Goal: Task Accomplishment & Management: Manage account settings

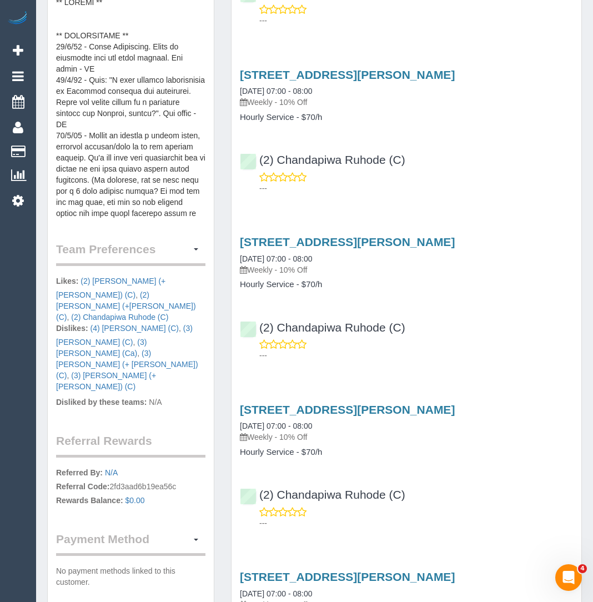
scroll to position [531, 0]
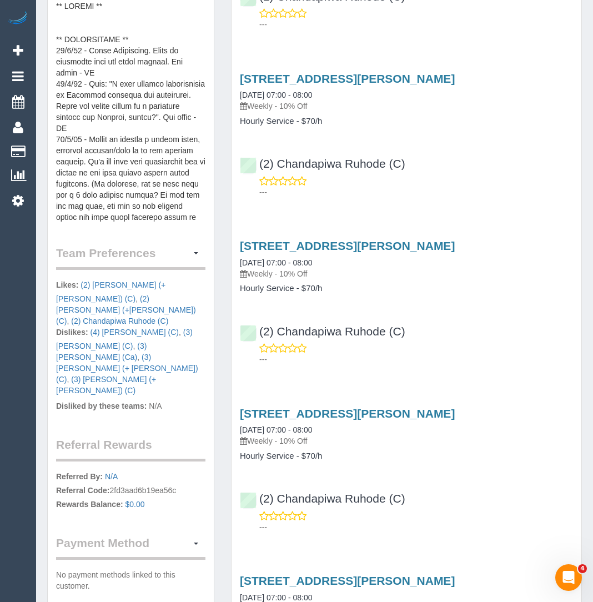
click at [147, 112] on pre at bounding box center [130, 112] width 149 height 222
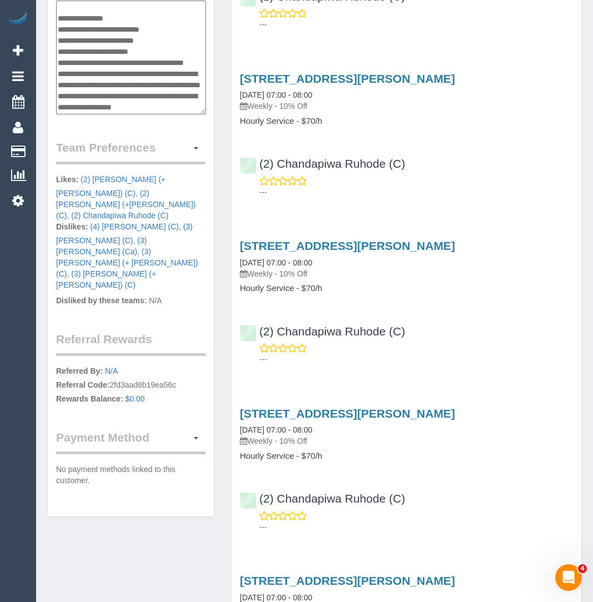
scroll to position [1087, 0]
drag, startPoint x: 164, startPoint y: 63, endPoint x: 118, endPoint y: 60, distance: 46.2
click at [118, 60] on textarea at bounding box center [131, 58] width 150 height 114
click at [127, 85] on textarea at bounding box center [131, 58] width 150 height 114
drag, startPoint x: 170, startPoint y: 63, endPoint x: 116, endPoint y: 59, distance: 53.9
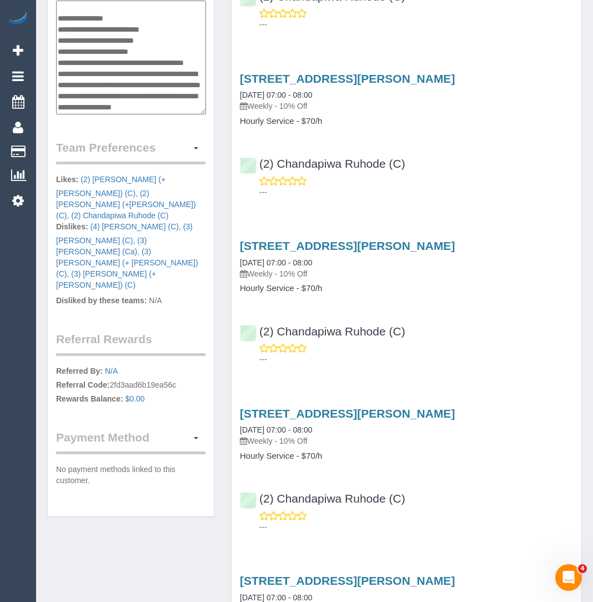
click at [116, 59] on textarea at bounding box center [131, 58] width 150 height 114
click at [174, 70] on textarea at bounding box center [131, 58] width 150 height 114
click at [177, 59] on textarea at bounding box center [131, 58] width 150 height 114
drag, startPoint x: 119, startPoint y: 79, endPoint x: 58, endPoint y: 75, distance: 61.7
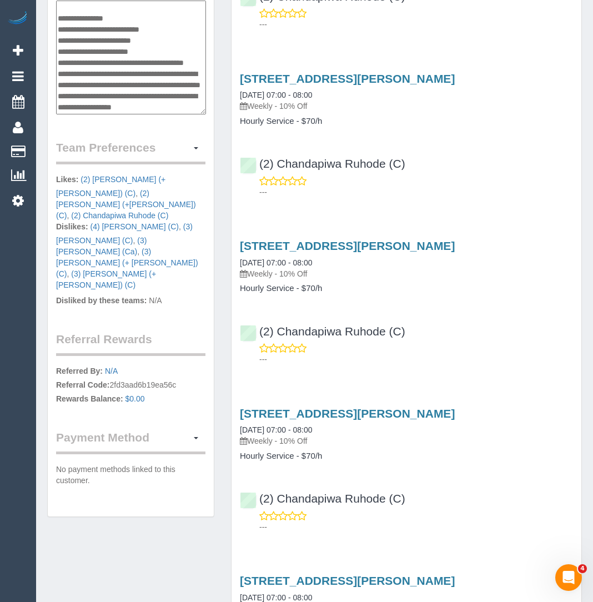
click at [58, 75] on textarea at bounding box center [131, 58] width 150 height 114
type textarea "**********"
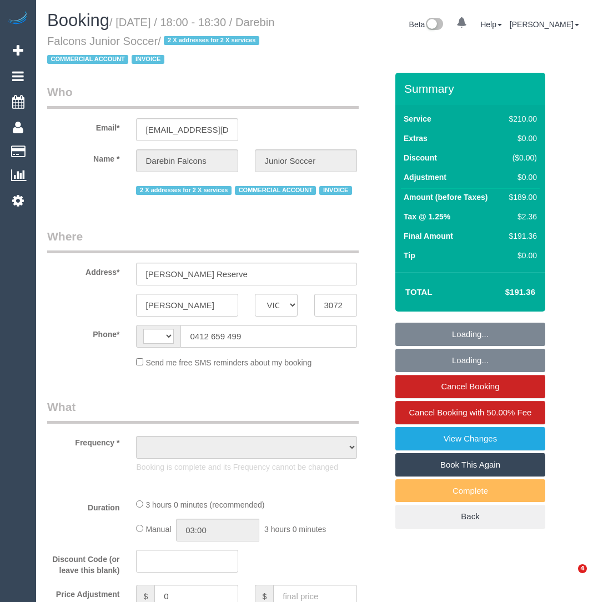
select select "VIC"
select select "string:AU"
select select "object:547"
select select "180"
select select "number:28"
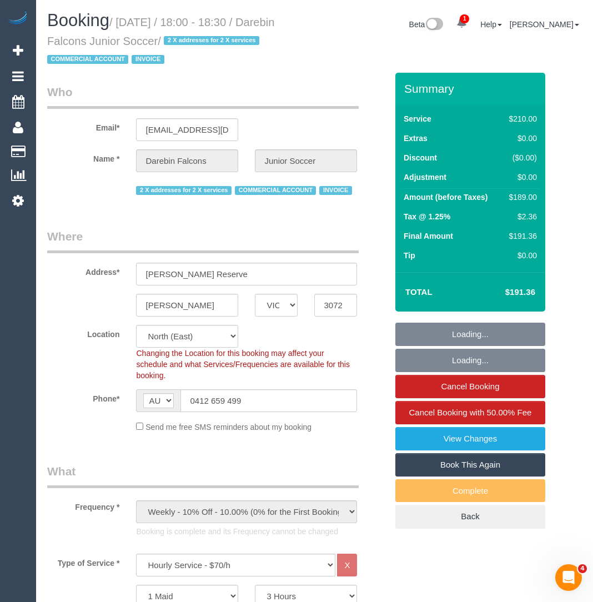
select select "object:1506"
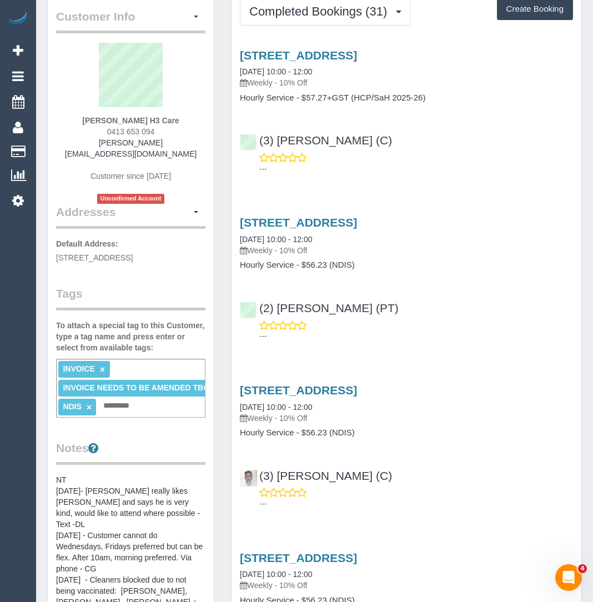
scroll to position [10, 0]
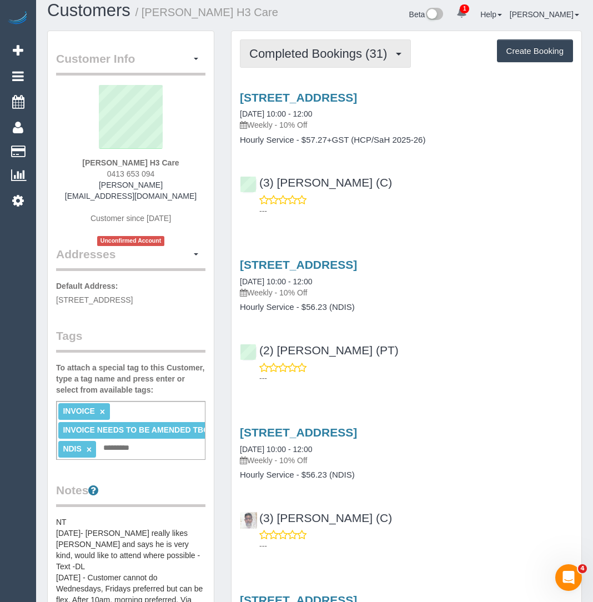
click at [296, 52] on span "Completed Bookings (31)" at bounding box center [320, 54] width 143 height 14
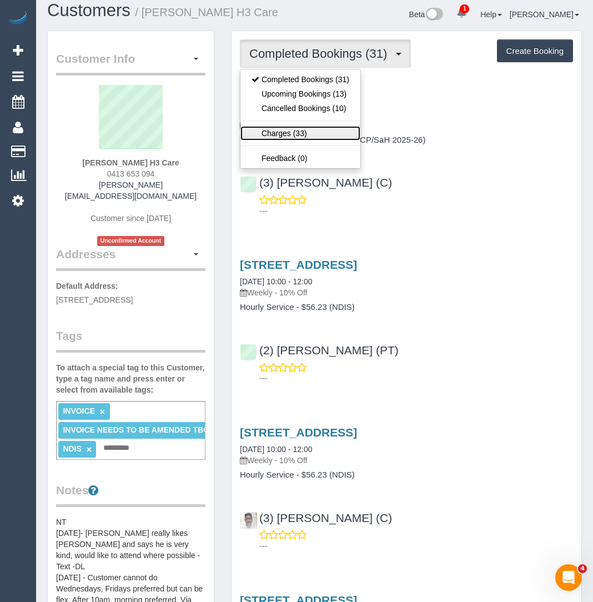
click at [296, 134] on link "Charges (33)" at bounding box center [300, 133] width 120 height 14
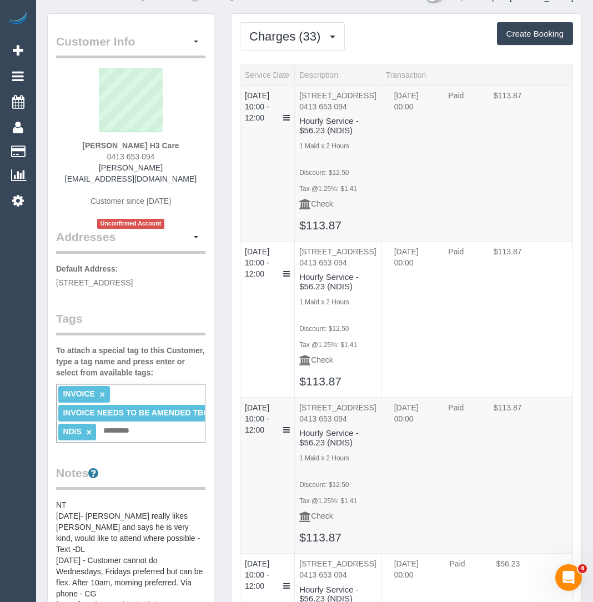
scroll to position [0, 0]
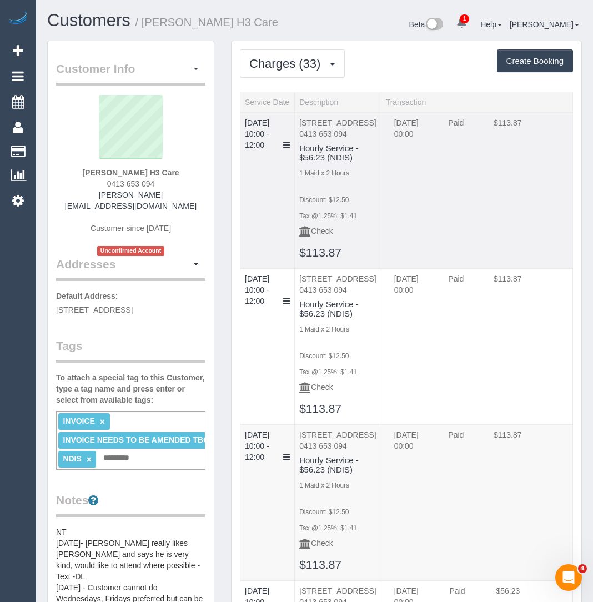
drag, startPoint x: 368, startPoint y: 130, endPoint x: 302, endPoint y: 123, distance: 66.5
click at [300, 123] on p "G1/15 Bangs St, Prahran, VIC 3181 0413 653 094" at bounding box center [337, 128] width 77 height 22
copy p "G1/15 Bangs St, Prahran, VIC 3181"
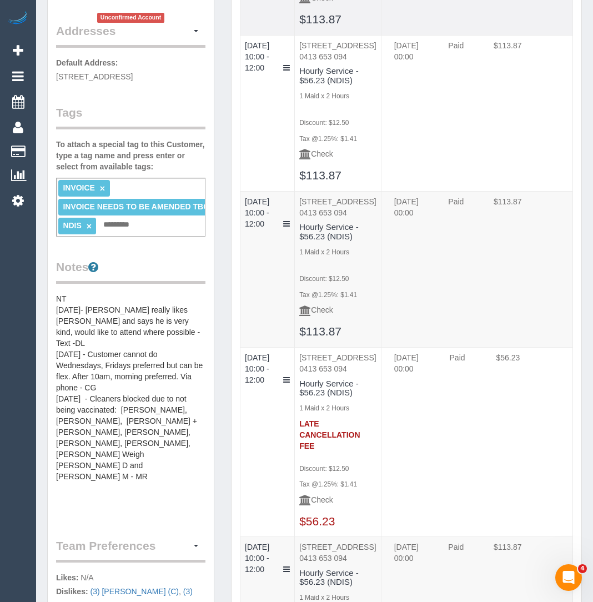
scroll to position [248, 0]
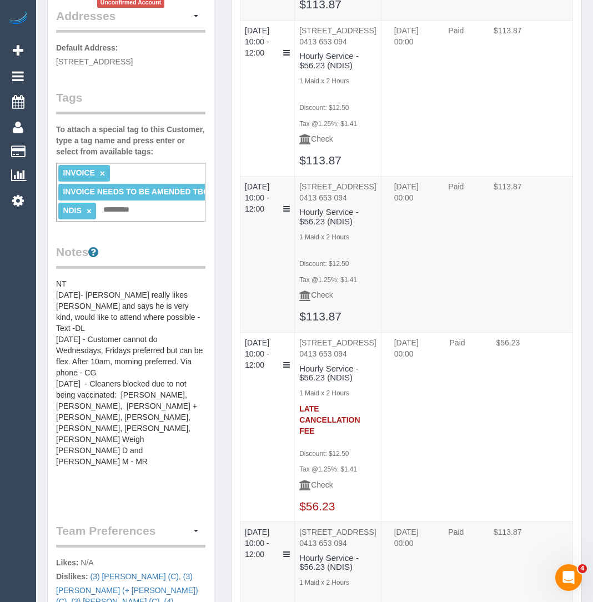
click at [100, 448] on pre "17/12/24 - Moved to Prahran - via email - BB 11/07/24 -- Binoy really wants to …" at bounding box center [130, 389] width 149 height 222
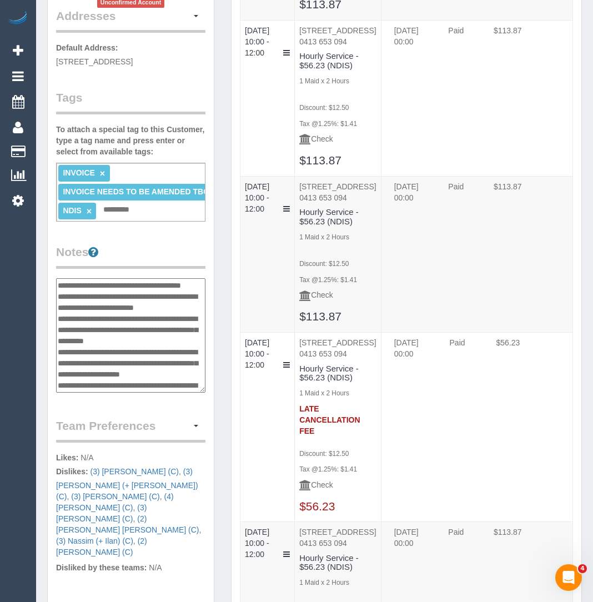
scroll to position [144, 0]
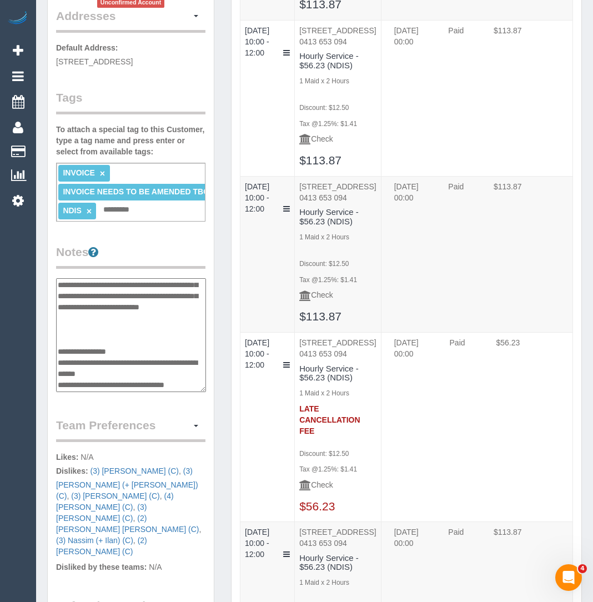
drag, startPoint x: 168, startPoint y: 361, endPoint x: 59, endPoint y: 362, distance: 108.8
click at [59, 362] on textarea "**********" at bounding box center [131, 335] width 150 height 114
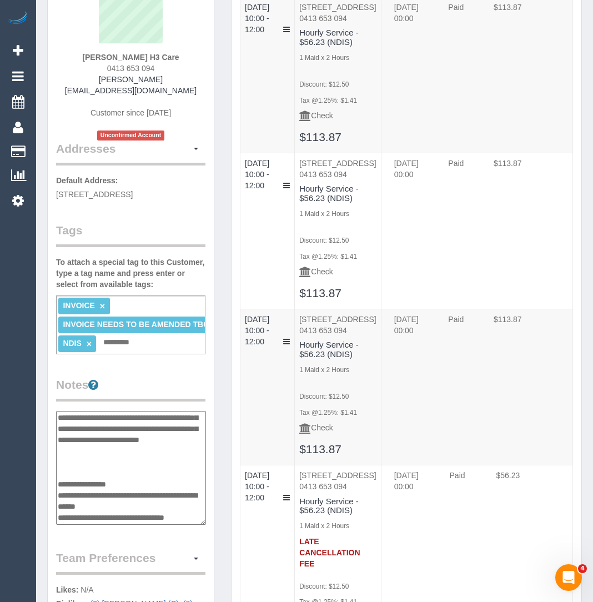
scroll to position [0, 0]
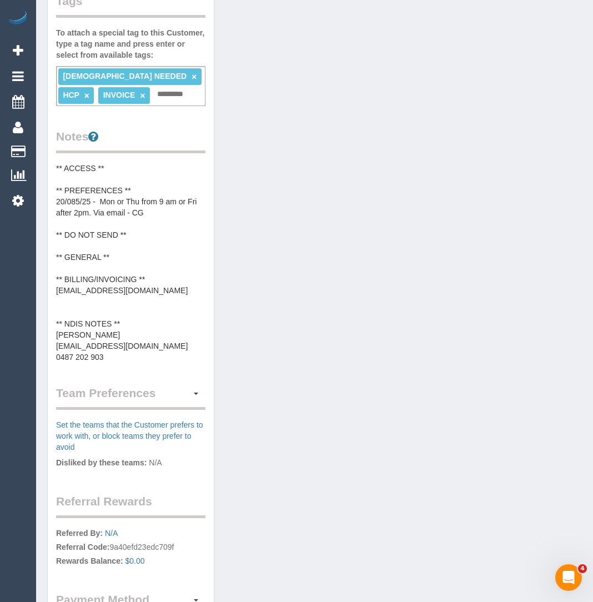
scroll to position [375, 0]
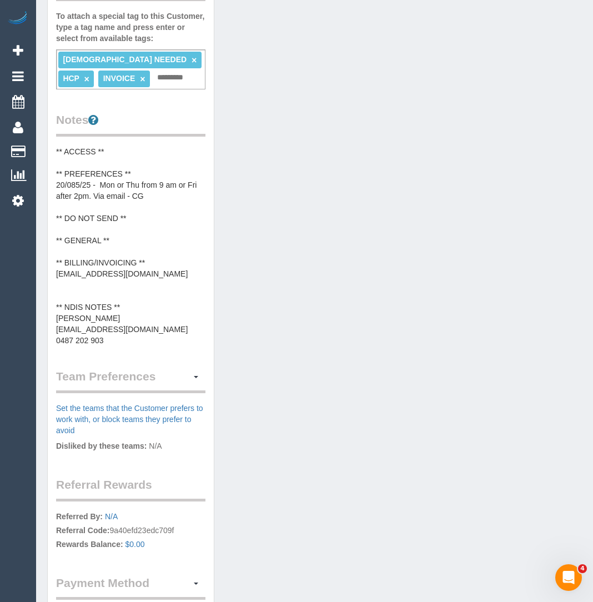
click at [137, 328] on pre "** ACCESS ** ** PREFERENCES ** 20/085/25 - Mon or Thu from 9 am or Fri after 2p…" at bounding box center [130, 246] width 149 height 200
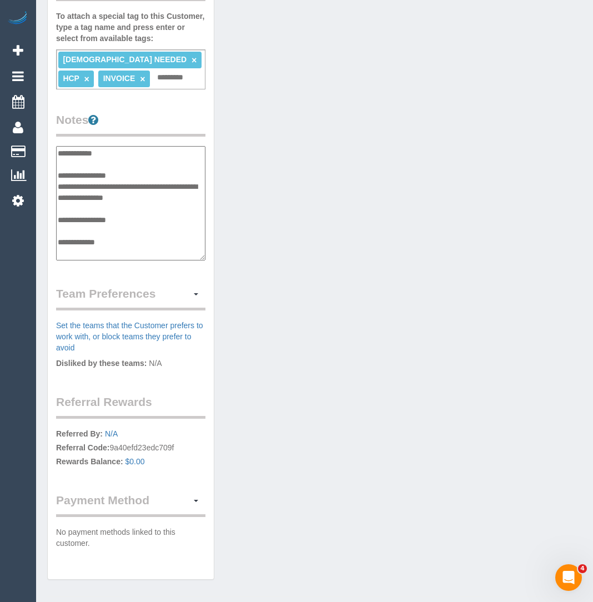
scroll to position [88, 0]
drag, startPoint x: 170, startPoint y: 188, endPoint x: 58, endPoint y: 189, distance: 112.1
click at [58, 189] on textarea "**********" at bounding box center [131, 203] width 150 height 114
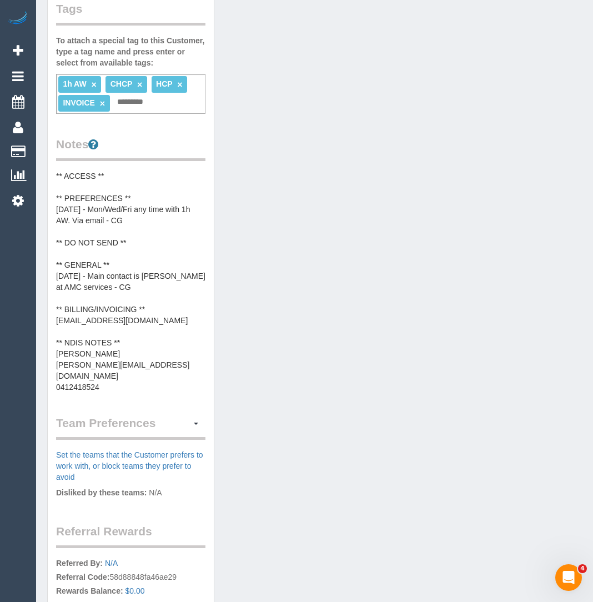
scroll to position [365, 0]
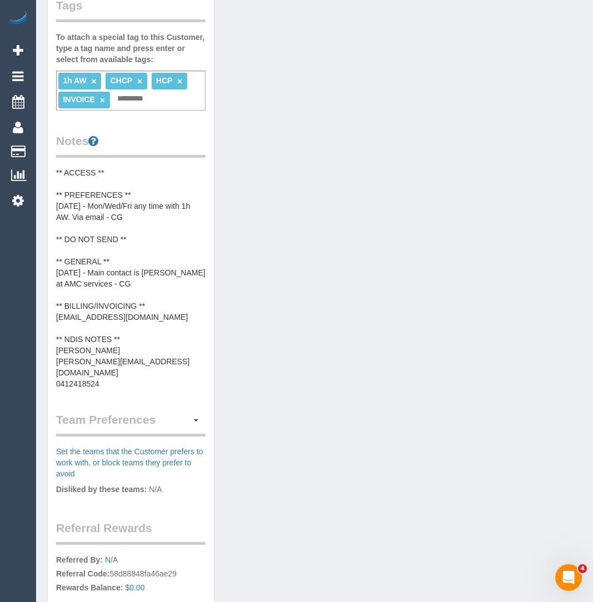
click at [138, 350] on pre "** ACCESS ** ** PREFERENCES ** [DATE] - Mon/Wed/Fri any time with 1h AW. Via em…" at bounding box center [130, 278] width 149 height 222
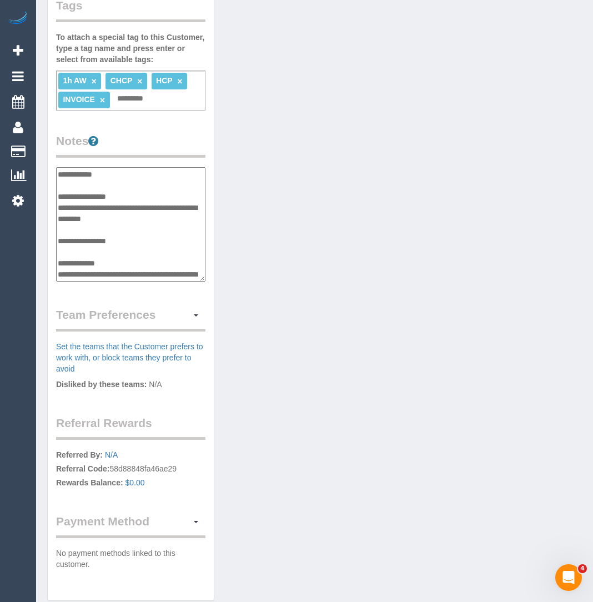
scroll to position [100, 0]
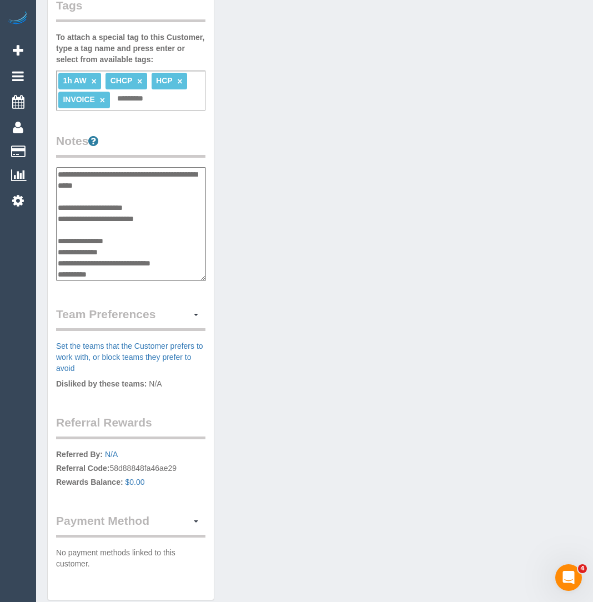
drag, startPoint x: 168, startPoint y: 194, endPoint x: 58, endPoint y: 192, distance: 109.4
click at [58, 192] on textarea "**********" at bounding box center [131, 224] width 150 height 114
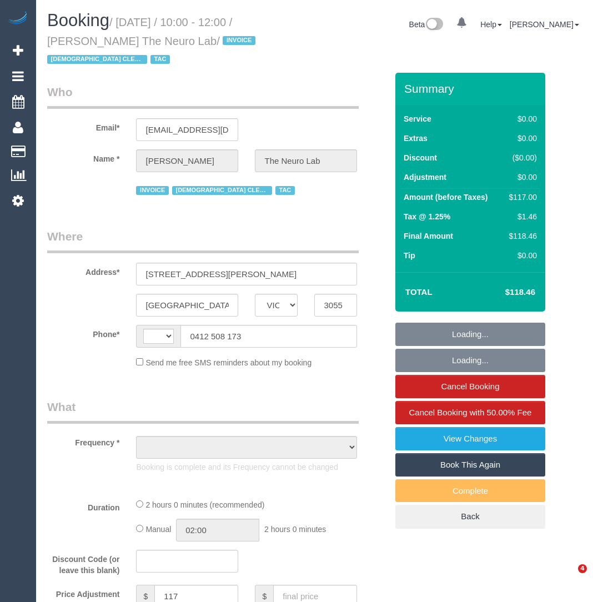
select select "VIC"
select select "string:AU"
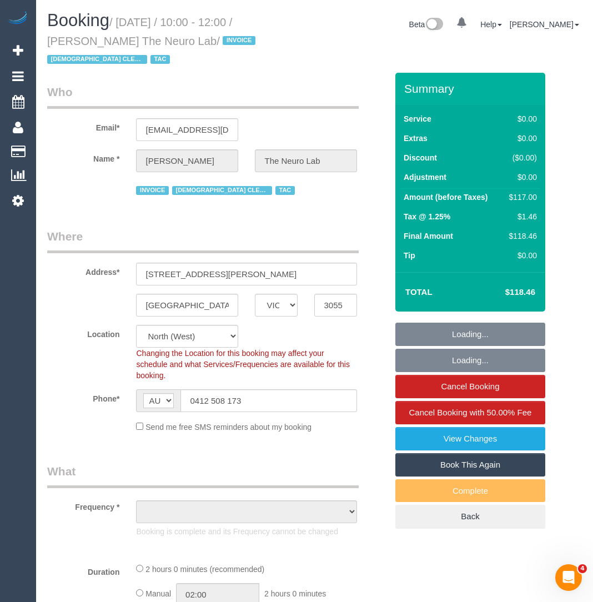
select select "object:695"
select select "number:28"
select select "number:14"
select select "number:19"
select select "number:36"
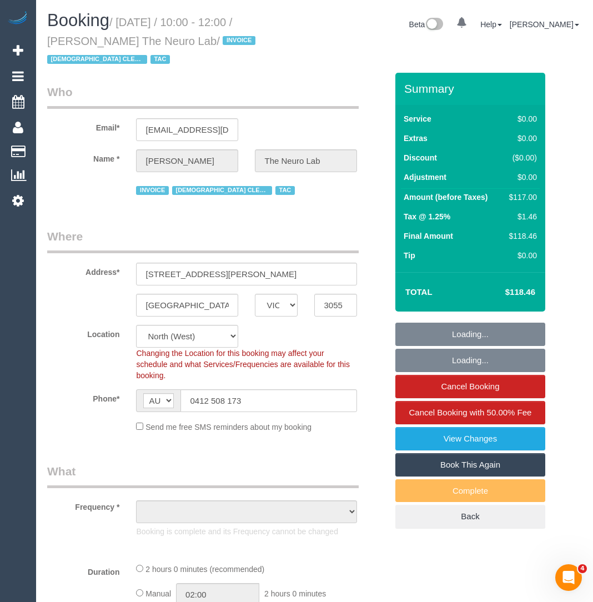
select select "number:35"
select select "120"
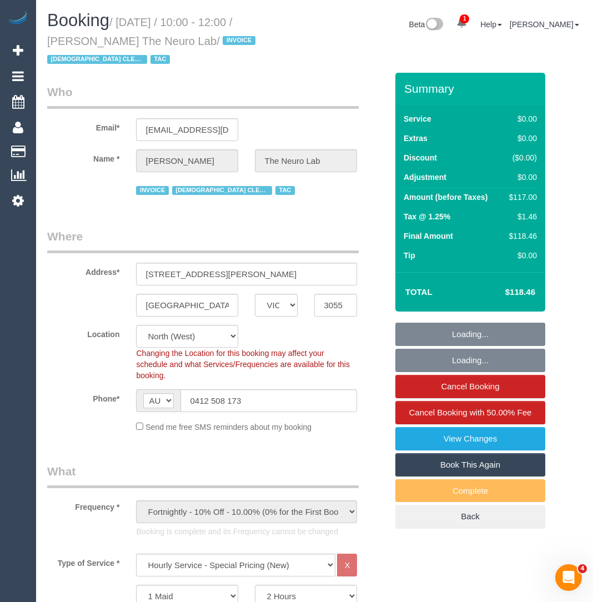
select select "object:1541"
select select "spot1"
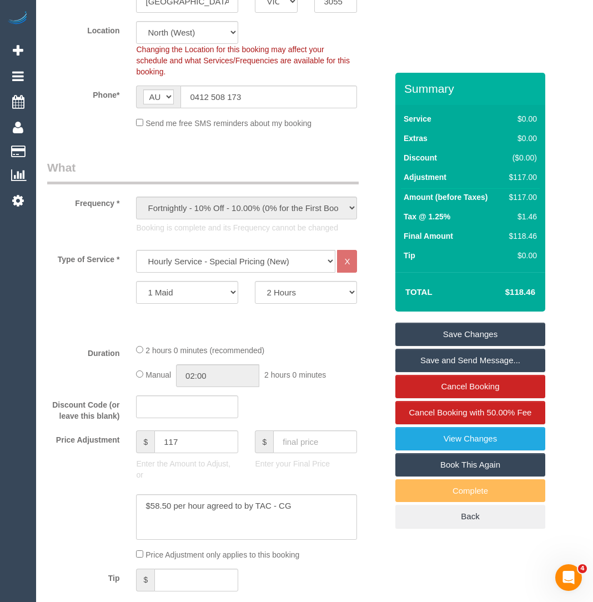
scroll to position [347, 0]
